Goal: Task Accomplishment & Management: Use online tool/utility

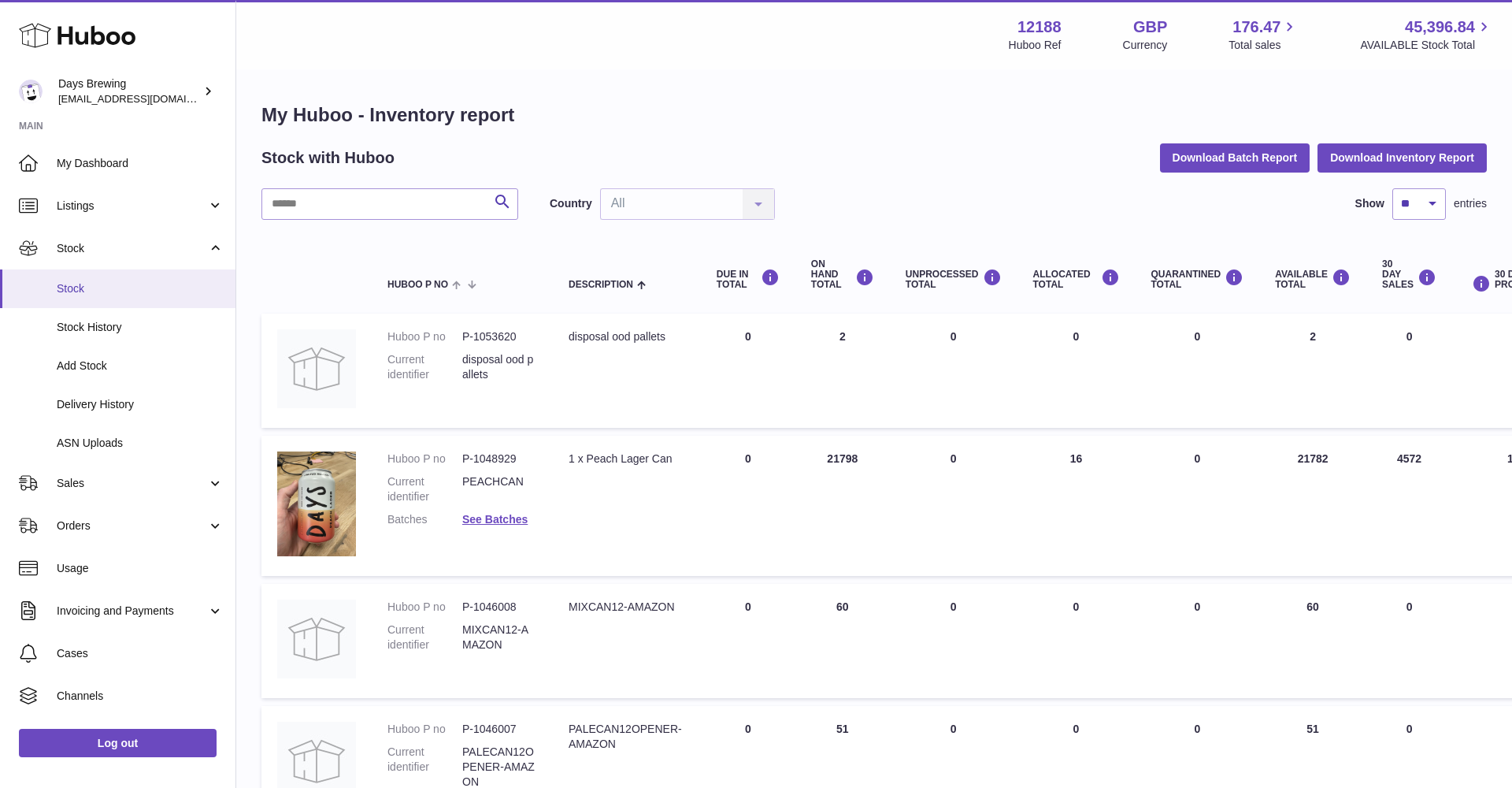
click at [107, 291] on span "Stock" at bounding box center [140, 289] width 167 height 15
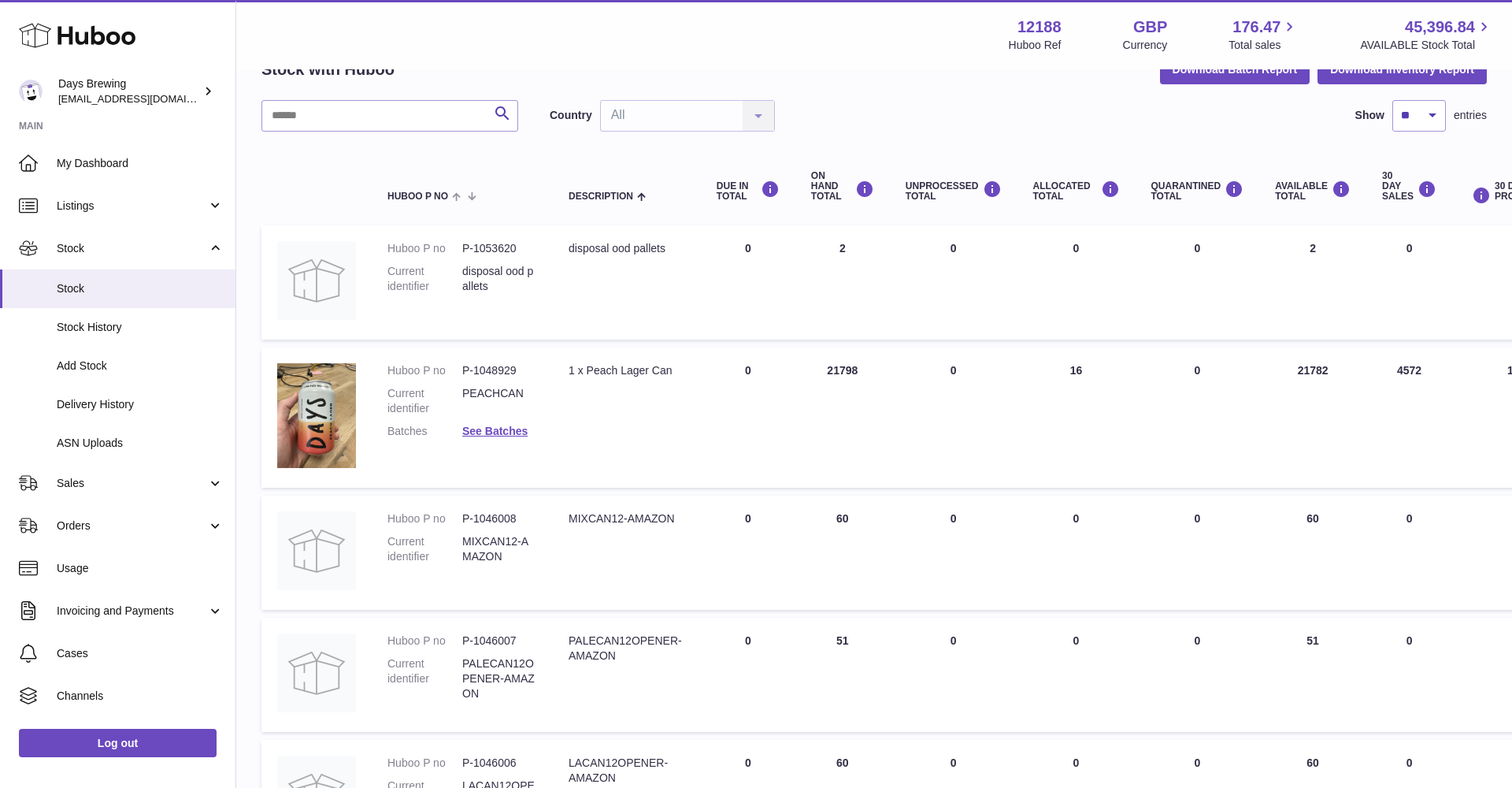
scroll to position [131, 0]
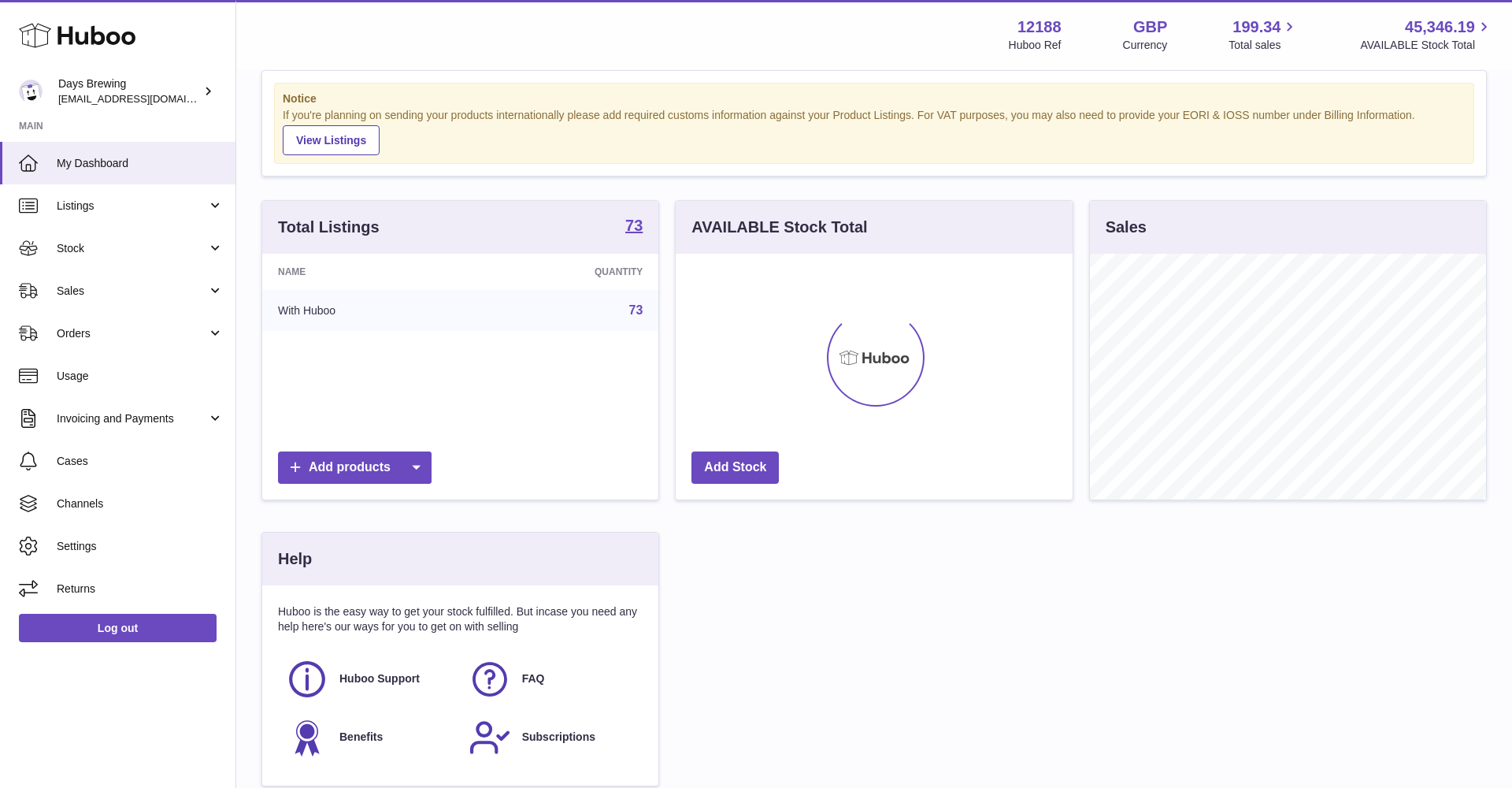
scroll to position [74, 0]
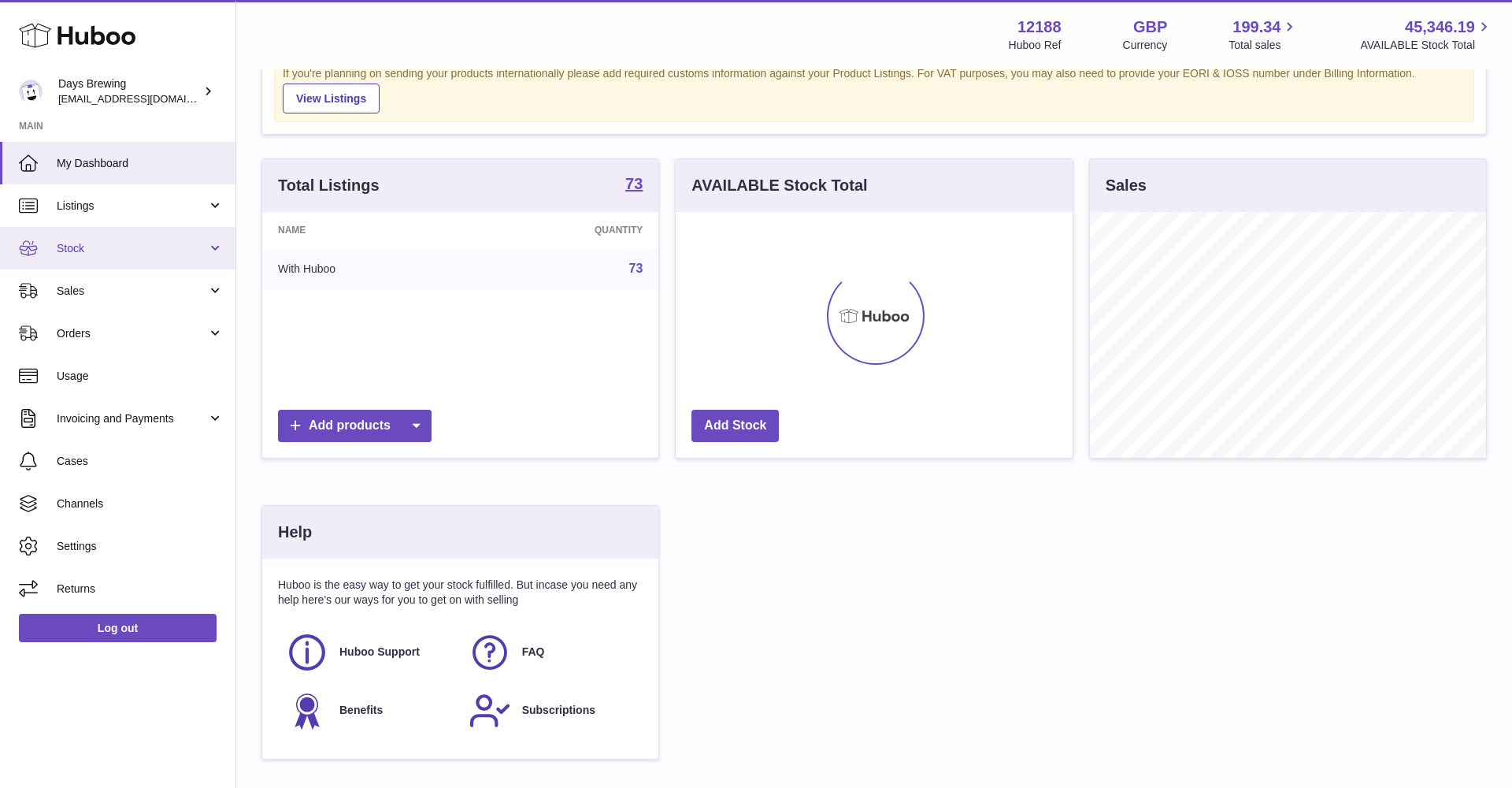
click at [176, 238] on link "Stock" at bounding box center [118, 248] width 235 height 43
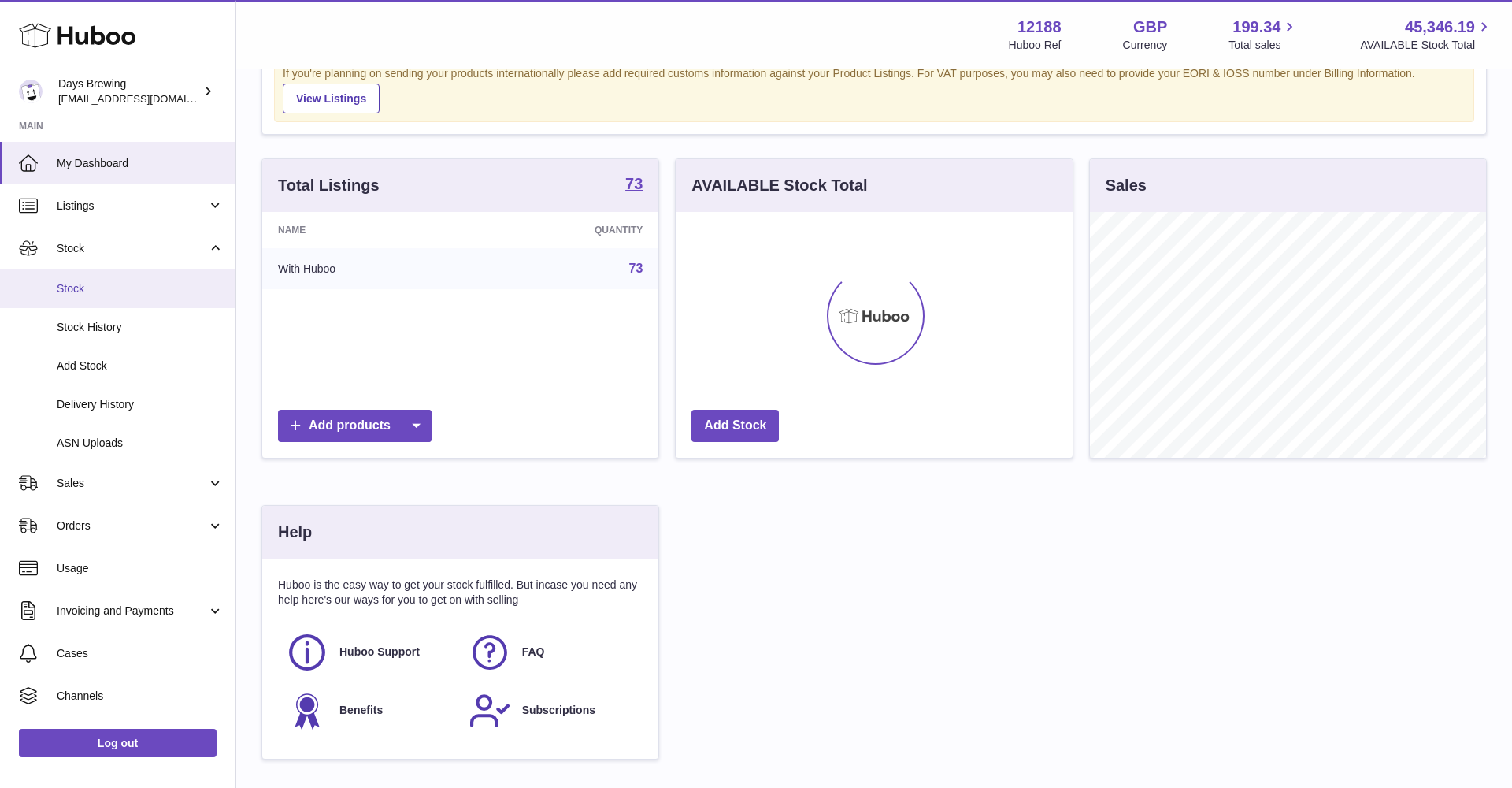
click at [162, 291] on span "Stock" at bounding box center [140, 289] width 167 height 15
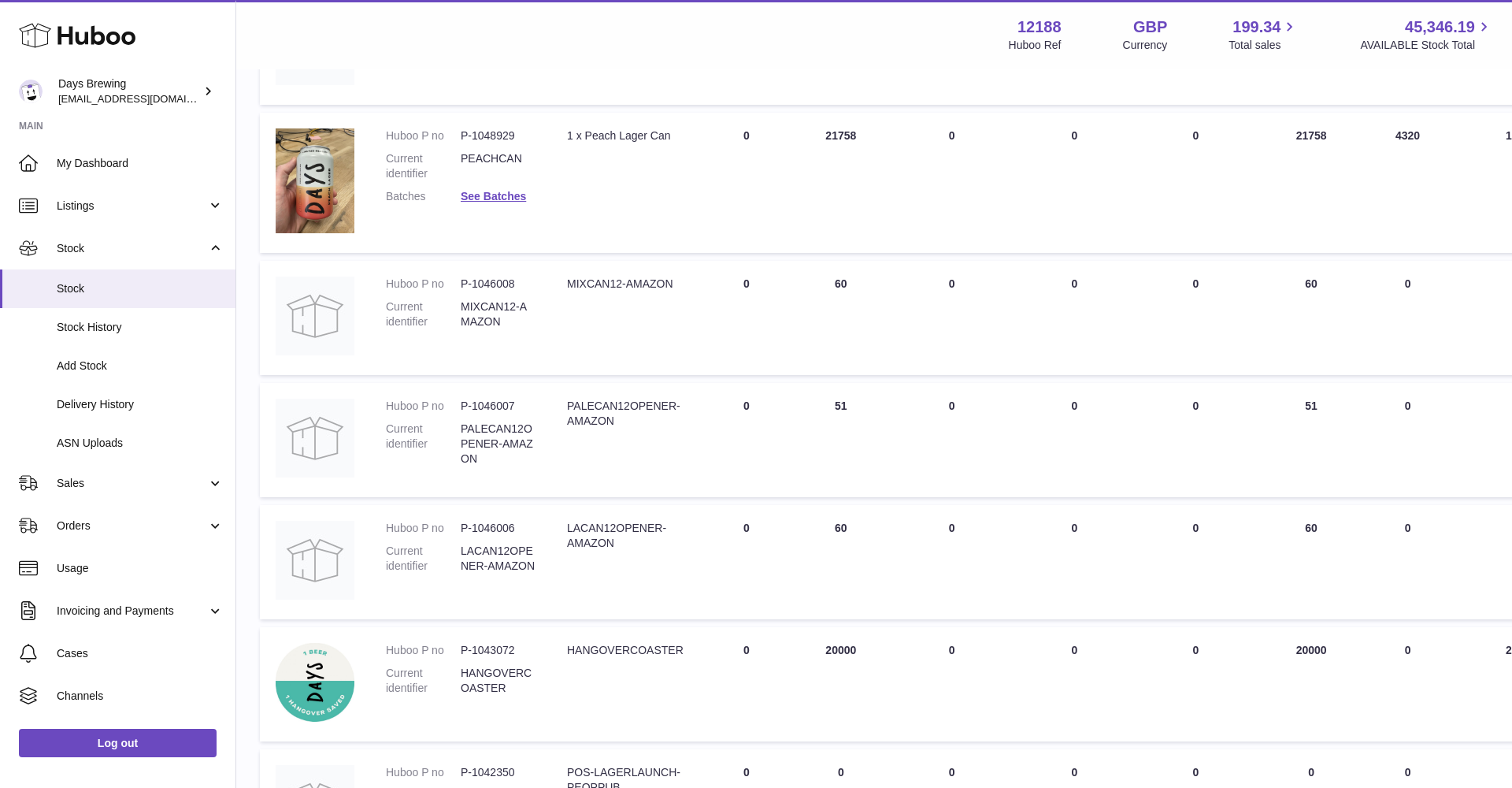
scroll to position [302, 3]
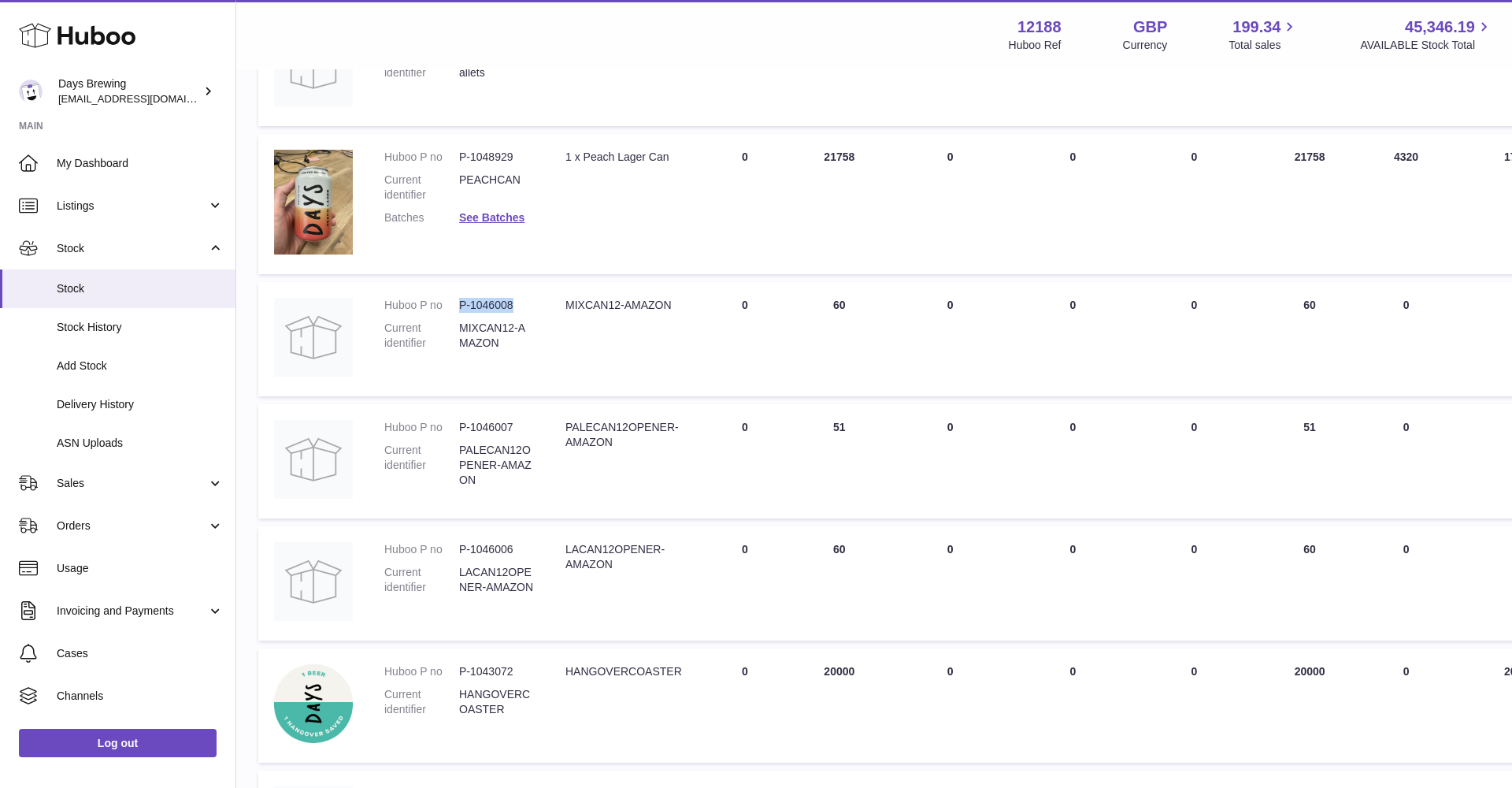
drag, startPoint x: 515, startPoint y: 303, endPoint x: 456, endPoint y: 303, distance: 59.0
click at [456, 303] on dl "Huboo P no P-1046008 Current identifier MIXCAN12-AMAZON" at bounding box center [459, 328] width 150 height 61
click at [496, 307] on dd "P-1046008" at bounding box center [496, 306] width 75 height 15
drag, startPoint x: 514, startPoint y: 307, endPoint x: 460, endPoint y: 305, distance: 54.0
click at [460, 305] on dd "P-1046008" at bounding box center [496, 306] width 75 height 15
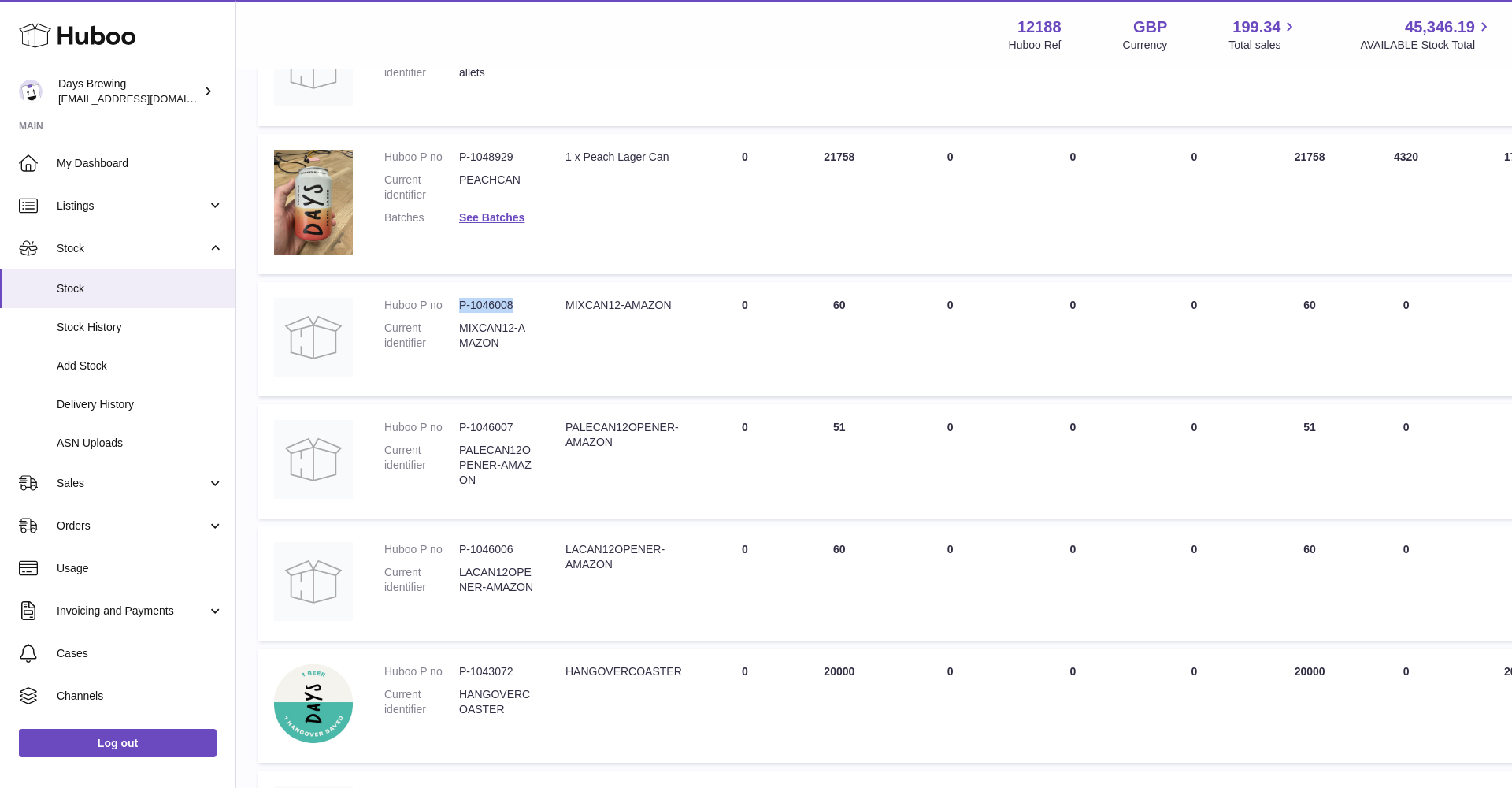
copy dd "P-1046008"
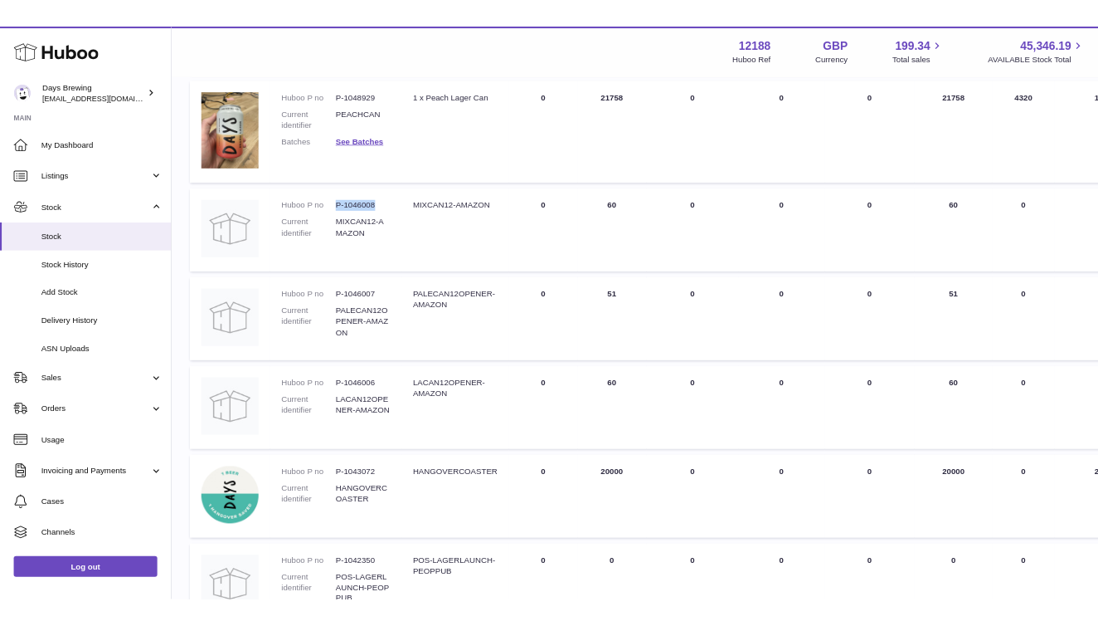
scroll to position [396, 0]
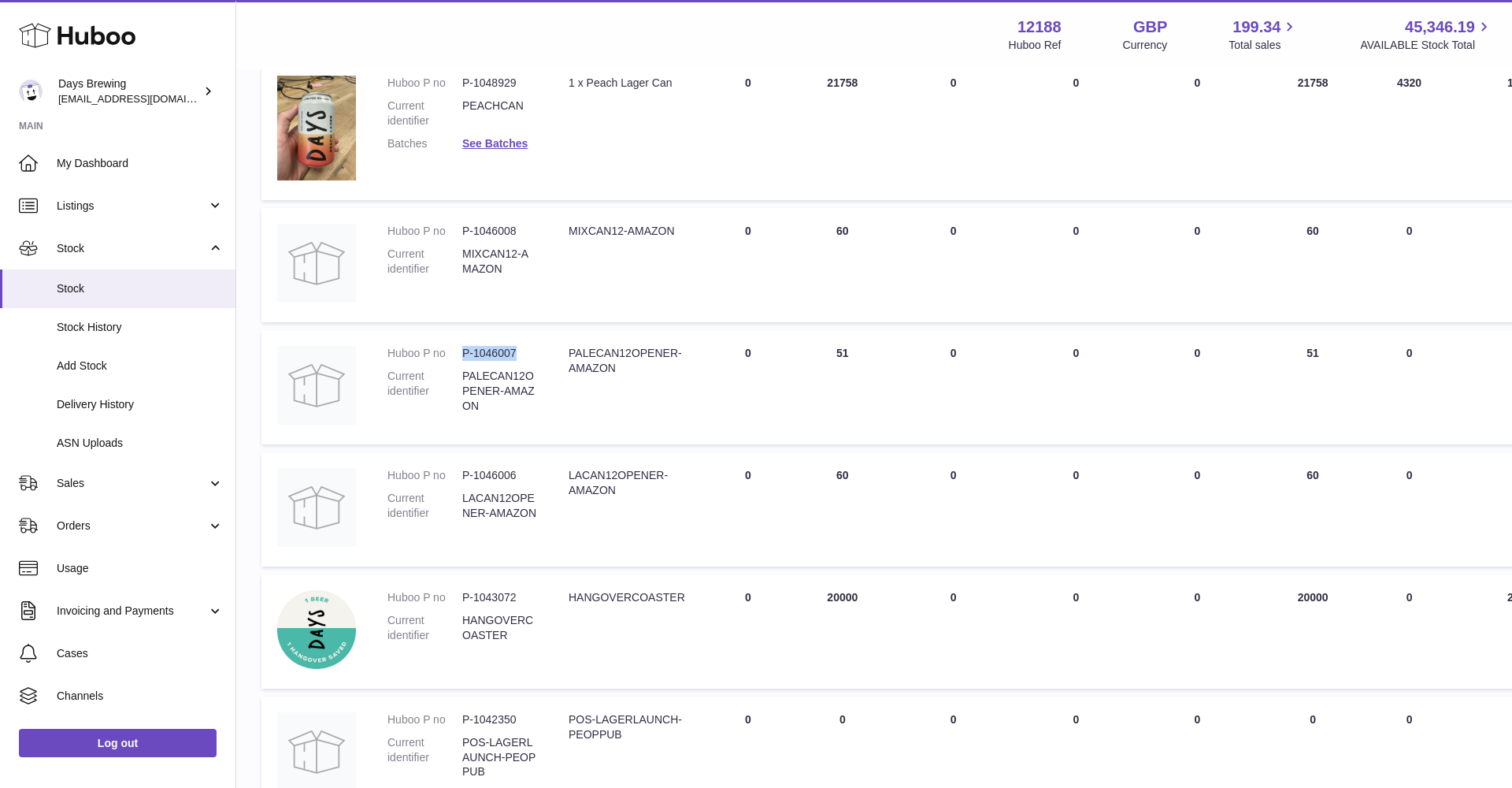
drag, startPoint x: 519, startPoint y: 347, endPoint x: 460, endPoint y: 345, distance: 59.0
click at [460, 346] on dl "Huboo P no P-1046007 Current identifier PALECAN12OPENER-AMAZON" at bounding box center [462, 384] width 150 height 76
click at [511, 357] on dl "Huboo P no P-1046007 Current identifier PALECAN12OPENER-AMAZON" at bounding box center [462, 384] width 150 height 76
drag, startPoint x: 516, startPoint y: 350, endPoint x: 464, endPoint y: 349, distance: 52.0
click at [464, 349] on dd "P-1046007" at bounding box center [499, 353] width 75 height 15
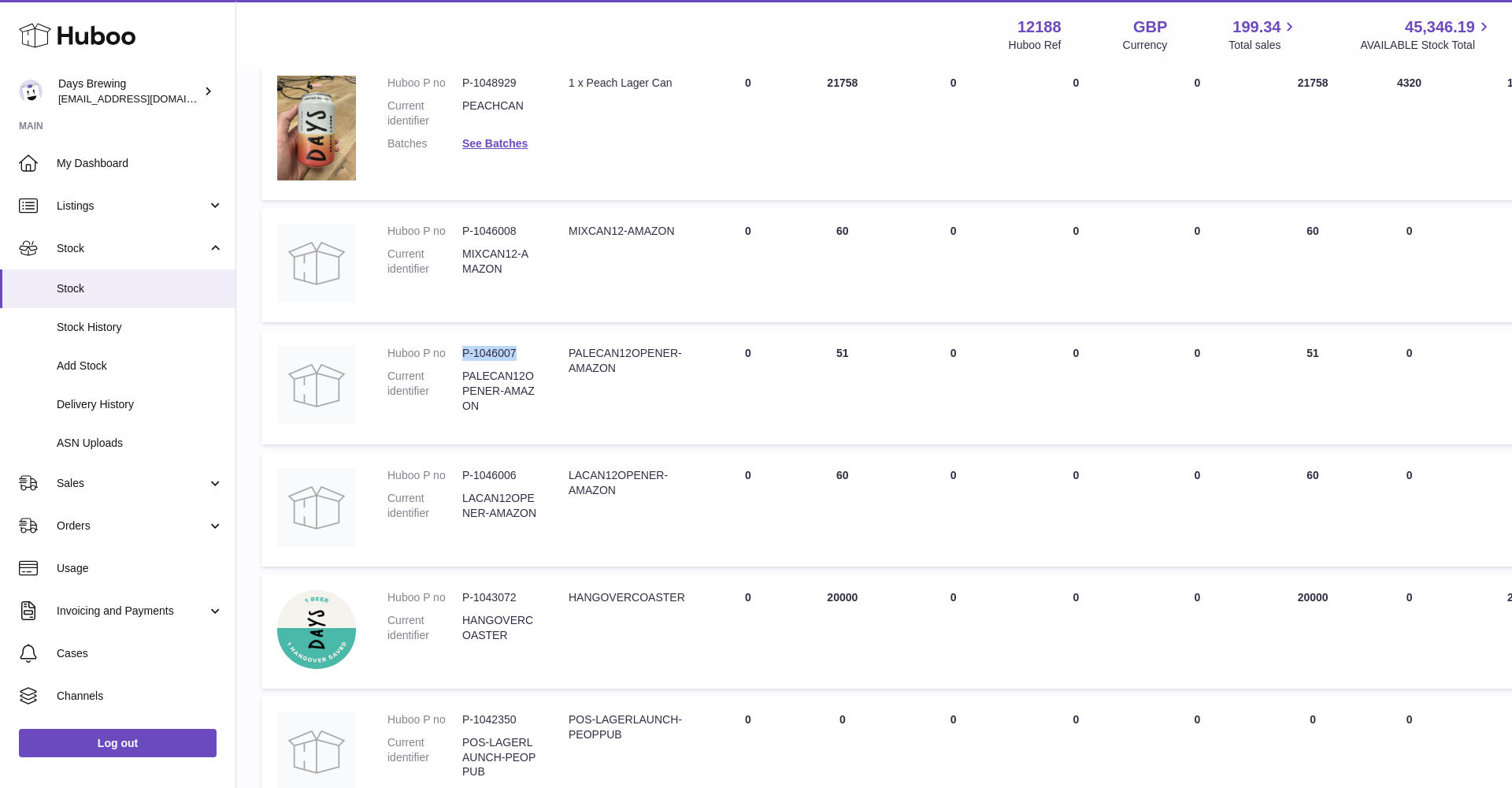
copy dd "P-1046007"
